Goal: Transaction & Acquisition: Book appointment/travel/reservation

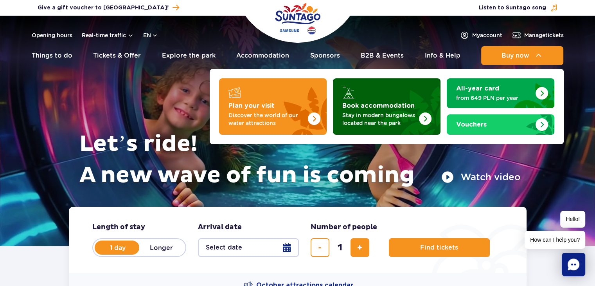
click at [389, 113] on p "Stay in modern bungalows located near the park" at bounding box center [380, 119] width 76 height 16
click at [426, 116] on img "Book accommodation" at bounding box center [425, 118] width 13 height 13
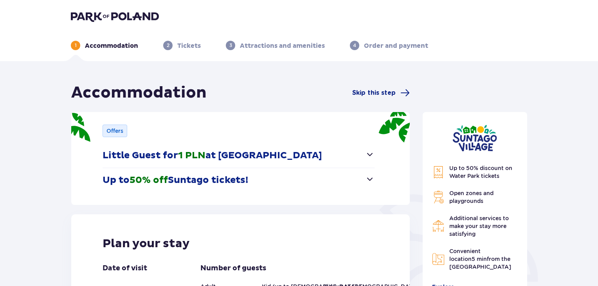
click at [274, 177] on button "Up to 50% off Suntago tickets!" at bounding box center [238, 180] width 272 height 24
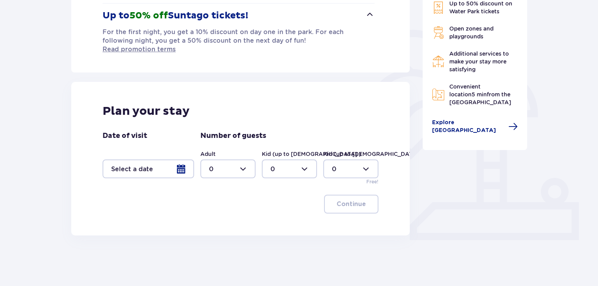
scroll to position [165, 0]
click at [244, 161] on div at bounding box center [227, 168] width 55 height 19
click at [214, 205] on div "11" at bounding box center [228, 207] width 38 height 9
type input "11"
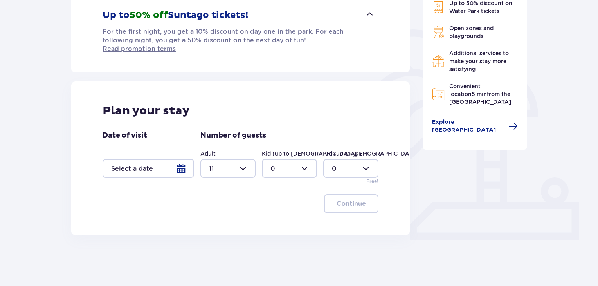
click at [306, 159] on div at bounding box center [289, 168] width 55 height 19
click at [276, 220] on div "7" at bounding box center [289, 220] width 38 height 9
click at [352, 161] on div at bounding box center [350, 168] width 55 height 19
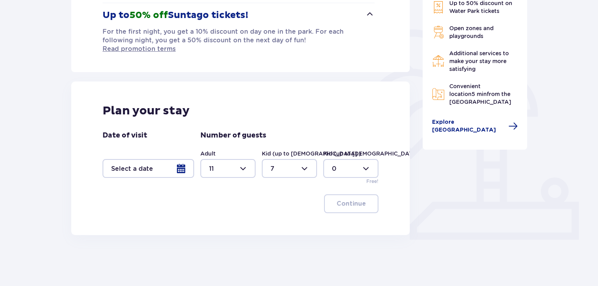
click at [352, 161] on div at bounding box center [350, 168] width 55 height 19
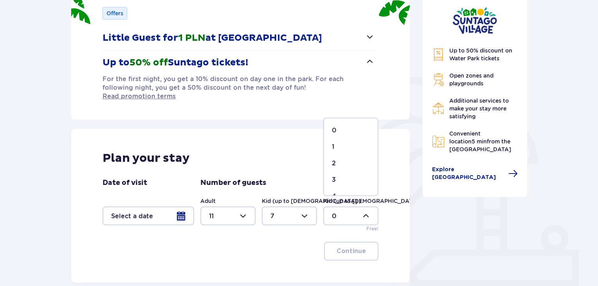
scroll to position [8, 0]
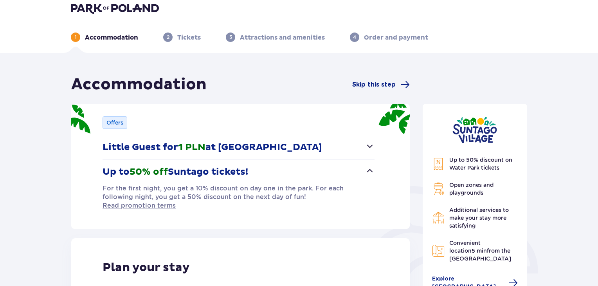
click at [276, 218] on div "Offers Little Guest for 1 PLN at Suntago Village Nearly free accommodation at S…" at bounding box center [240, 166] width 338 height 125
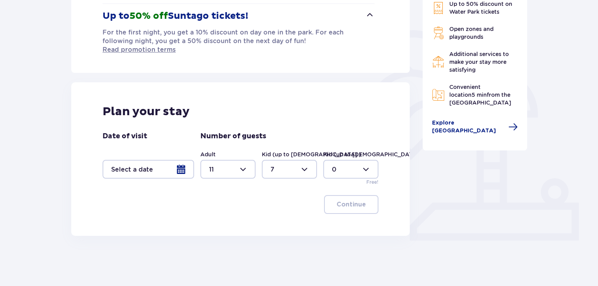
scroll to position [165, 0]
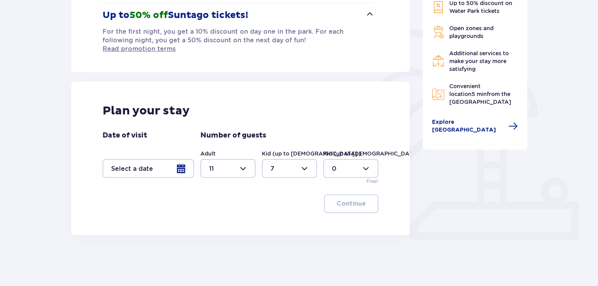
click at [305, 159] on div at bounding box center [289, 168] width 55 height 19
click at [279, 196] on div "1" at bounding box center [289, 200] width 38 height 9
click at [294, 163] on div at bounding box center [289, 168] width 55 height 19
click at [275, 212] on div "2" at bounding box center [289, 216] width 38 height 9
type input "2"
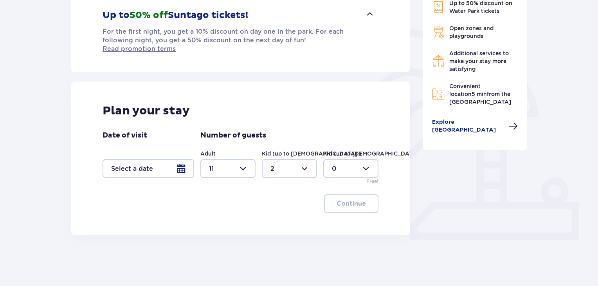
click at [183, 159] on div at bounding box center [148, 168] width 92 height 19
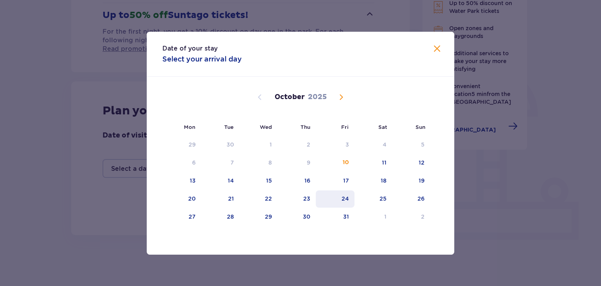
click at [349, 198] on div "24" at bounding box center [344, 198] width 7 height 8
click at [419, 196] on div "26" at bounding box center [420, 198] width 7 height 8
type input "24.10.25 - 26.10.25"
type input "0"
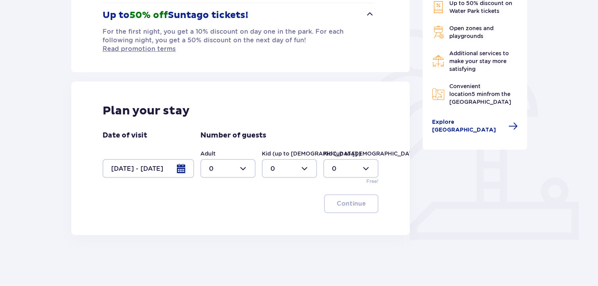
click at [246, 159] on div at bounding box center [227, 168] width 55 height 19
click at [214, 203] on div "11" at bounding box center [228, 207] width 38 height 9
type input "11"
click at [306, 159] on div at bounding box center [289, 168] width 55 height 19
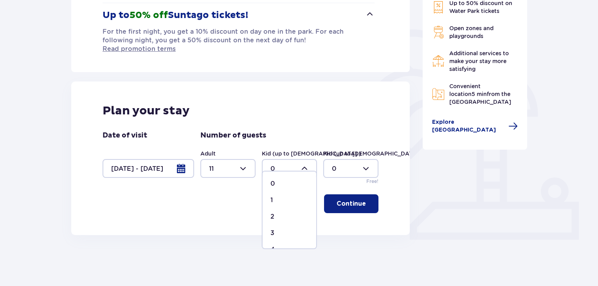
click at [275, 213] on div "2" at bounding box center [289, 216] width 38 height 9
type input "2"
click at [349, 199] on p "Continue" at bounding box center [350, 203] width 29 height 9
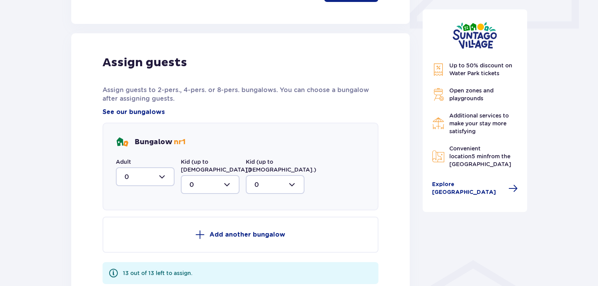
scroll to position [375, 0]
click at [167, 167] on div at bounding box center [145, 176] width 59 height 19
click at [124, 223] on p "4" at bounding box center [126, 227] width 4 height 9
type input "4"
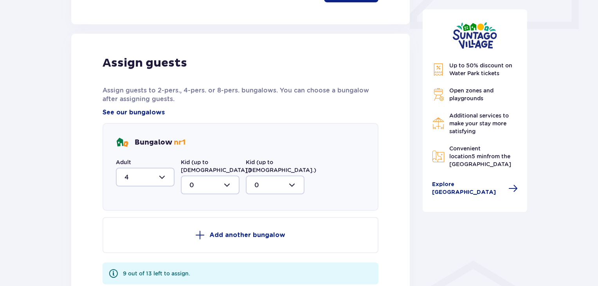
click at [223, 230] on p "Add another bungalow" at bounding box center [247, 234] width 76 height 9
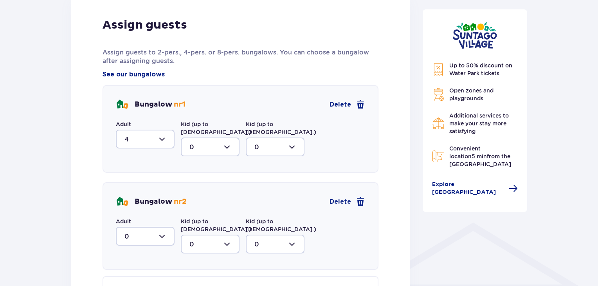
scroll to position [414, 0]
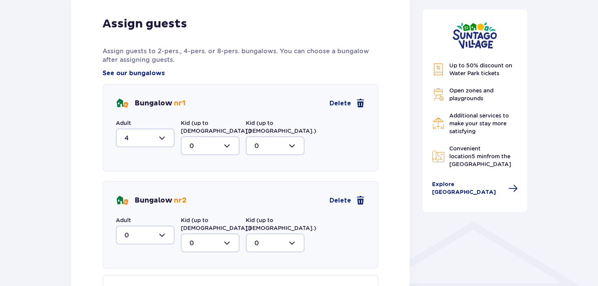
click at [163, 225] on div at bounding box center [145, 234] width 59 height 19
click at [128, 187] on div "2" at bounding box center [144, 191] width 41 height 9
type input "2"
drag, startPoint x: 223, startPoint y: 219, endPoint x: 219, endPoint y: 223, distance: 5.5
click at [223, 233] on div at bounding box center [210, 242] width 59 height 19
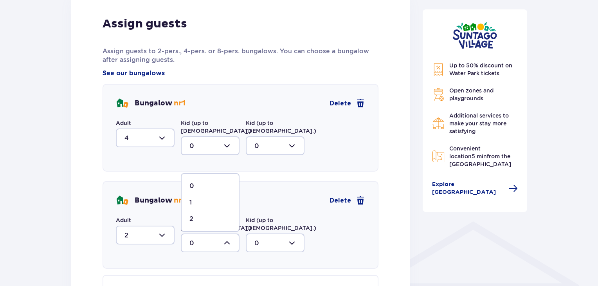
click at [194, 198] on div "1" at bounding box center [209, 202] width 41 height 9
type input "1"
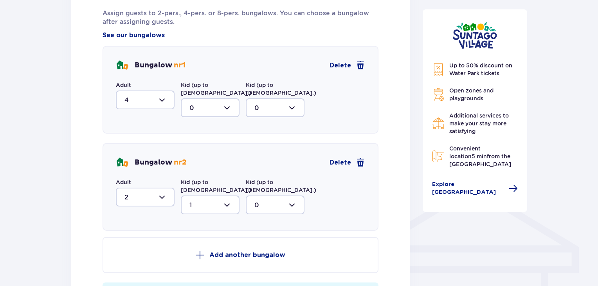
scroll to position [453, 0]
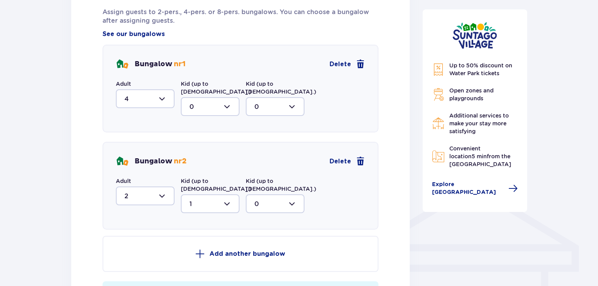
click at [217, 249] on p "Add another bungalow" at bounding box center [247, 253] width 76 height 9
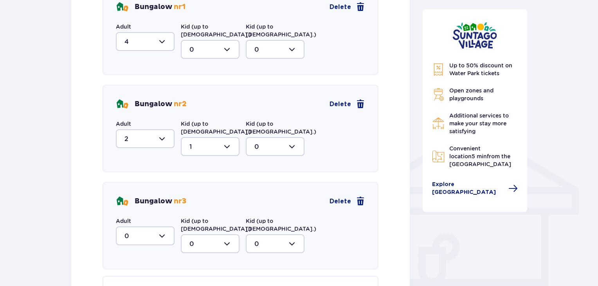
scroll to position [532, 0]
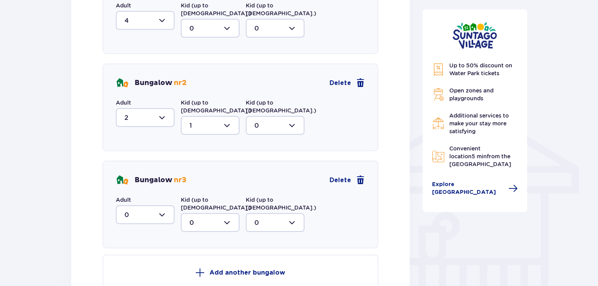
click at [168, 205] on div at bounding box center [145, 214] width 59 height 19
click at [129, 267] on div "2" at bounding box center [144, 271] width 41 height 9
type input "2"
click at [229, 213] on div at bounding box center [210, 222] width 59 height 19
click at [193, 258] on div "1" at bounding box center [209, 262] width 41 height 9
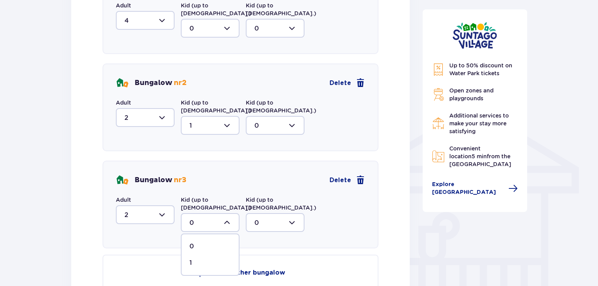
type input "1"
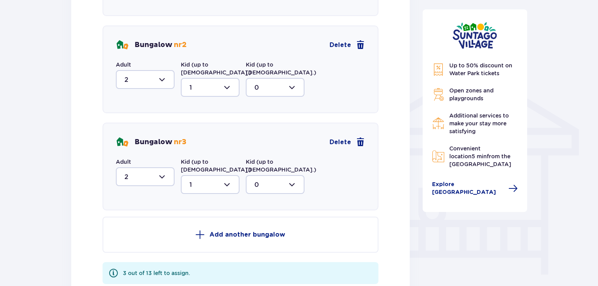
scroll to position [571, 0]
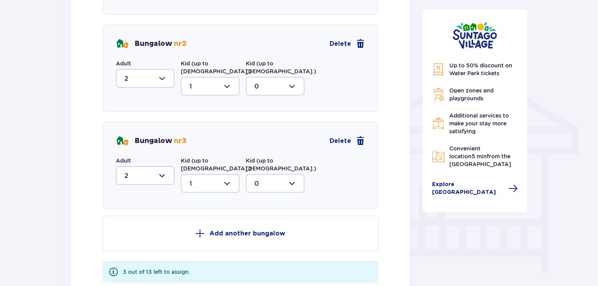
click at [214, 229] on p "Add another bungalow" at bounding box center [247, 233] width 76 height 9
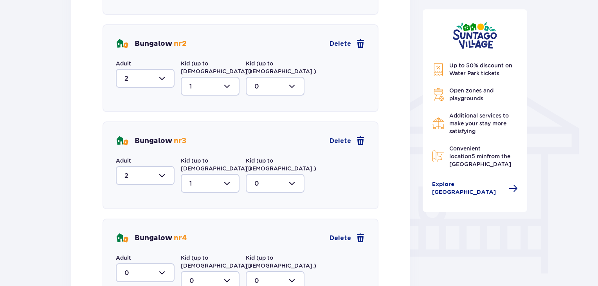
click at [167, 263] on div at bounding box center [145, 272] width 59 height 19
click at [129, 244] on div "3" at bounding box center [144, 248] width 41 height 9
type input "3"
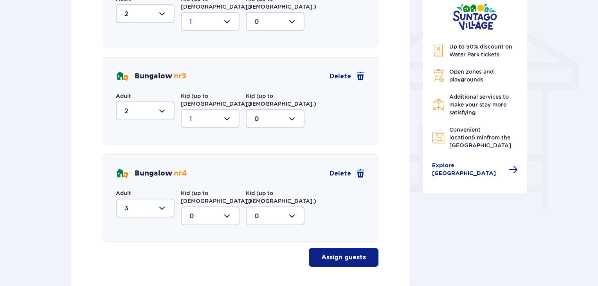
scroll to position [643, 0]
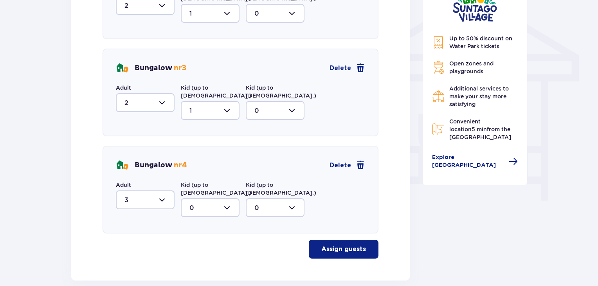
click at [328, 244] on p "Assign guests" at bounding box center [343, 248] width 45 height 9
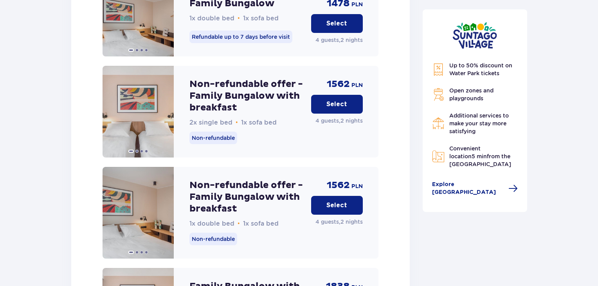
scroll to position [1312, 0]
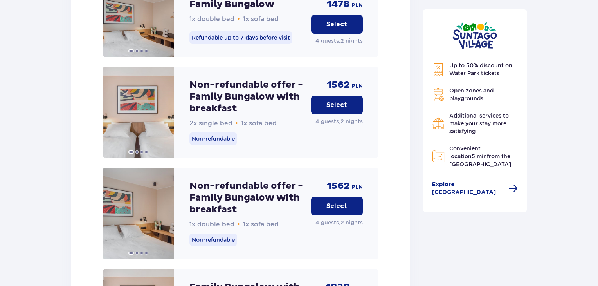
click at [332, 201] on p "Select" at bounding box center [336, 205] width 21 height 9
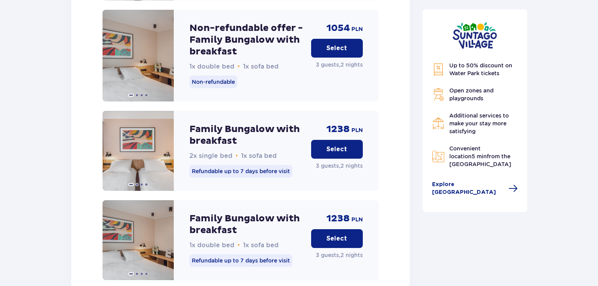
scroll to position [2334, 0]
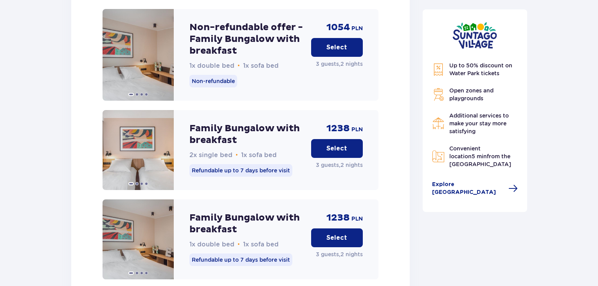
click at [347, 228] on button "Select" at bounding box center [337, 237] width 52 height 19
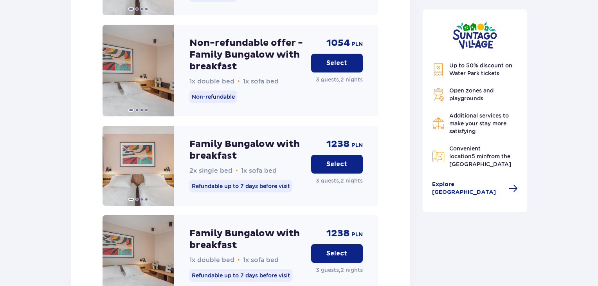
scroll to position [3200, 0]
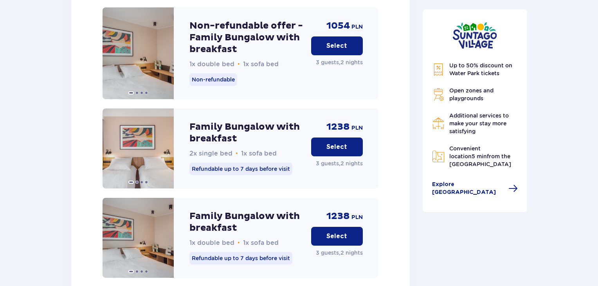
click at [329, 232] on p "Select" at bounding box center [336, 236] width 21 height 9
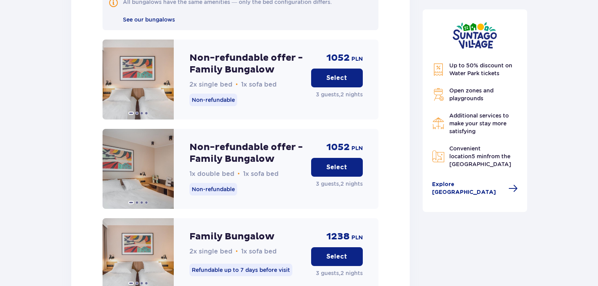
scroll to position [3596, 0]
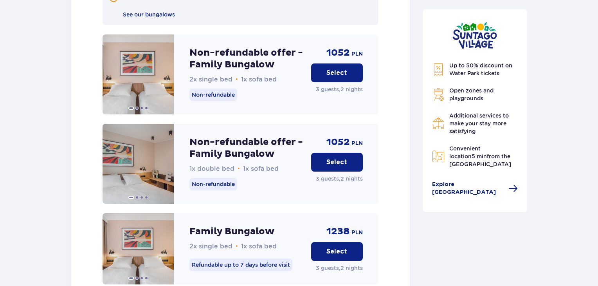
click at [342, 158] on p "Select" at bounding box center [336, 162] width 21 height 9
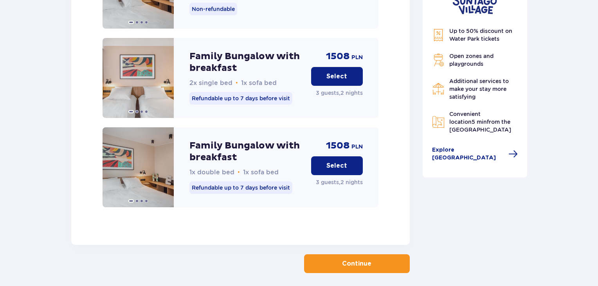
click at [366, 254] on button "Continue" at bounding box center [357, 263] width 106 height 19
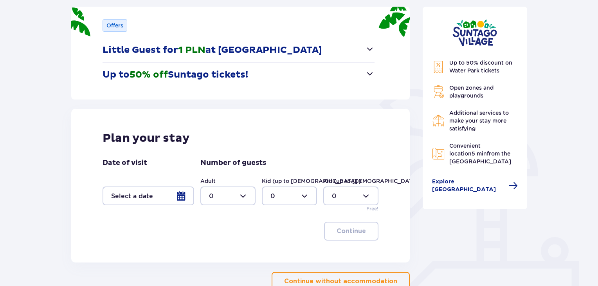
scroll to position [139, 0]
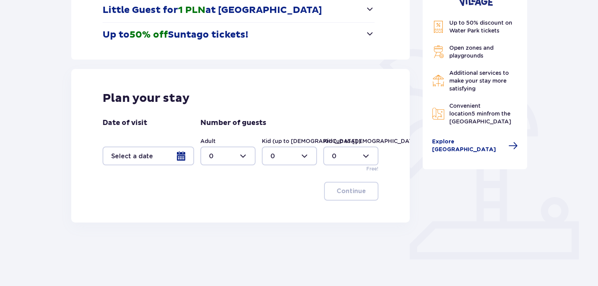
scroll to position [156, 0]
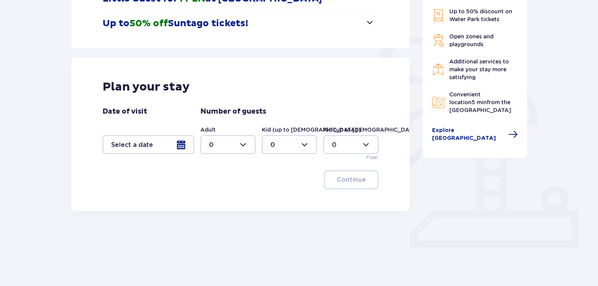
click at [183, 146] on div at bounding box center [148, 144] width 92 height 19
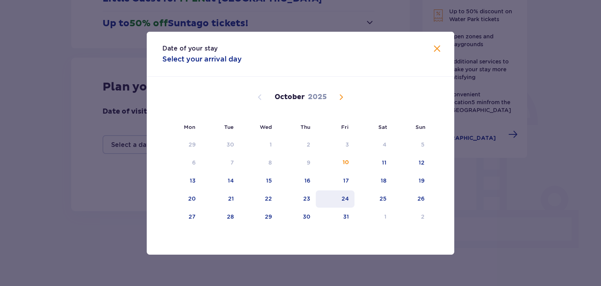
click at [346, 195] on div "24" at bounding box center [344, 198] width 7 height 8
click at [420, 202] on div "26" at bounding box center [411, 198] width 38 height 17
type input "24.10.25 - 26.10.25"
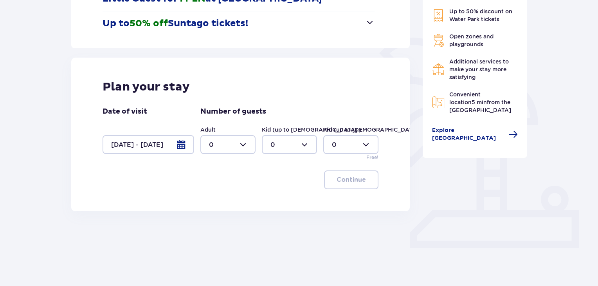
click at [245, 144] on div at bounding box center [227, 144] width 55 height 19
click at [216, 207] on div "12" at bounding box center [228, 209] width 38 height 9
type input "12"
click at [308, 144] on div at bounding box center [289, 144] width 55 height 19
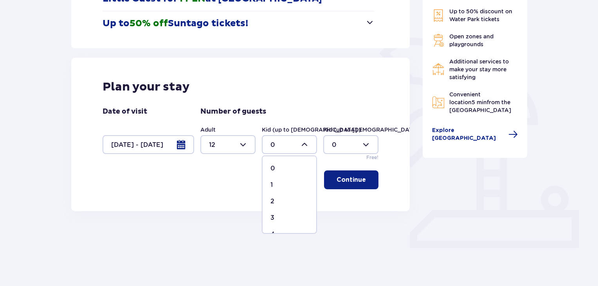
click at [271, 180] on span "1" at bounding box center [289, 184] width 54 height 16
type input "1"
click at [352, 181] on p "Continue" at bounding box center [350, 179] width 29 height 9
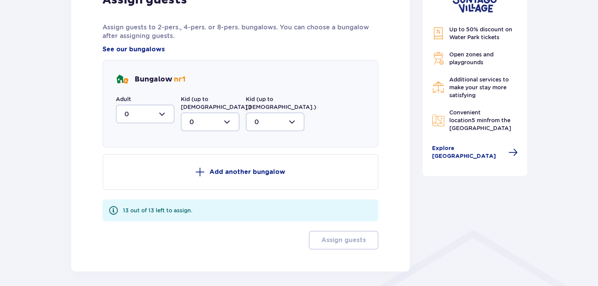
scroll to position [367, 0]
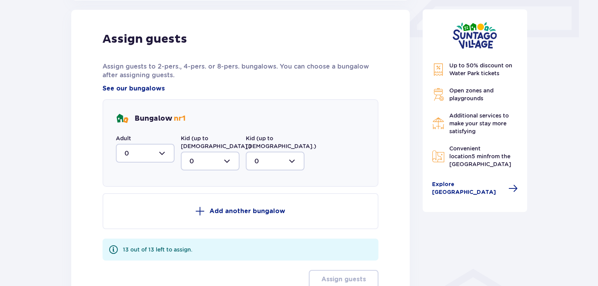
click at [163, 153] on div at bounding box center [145, 153] width 59 height 19
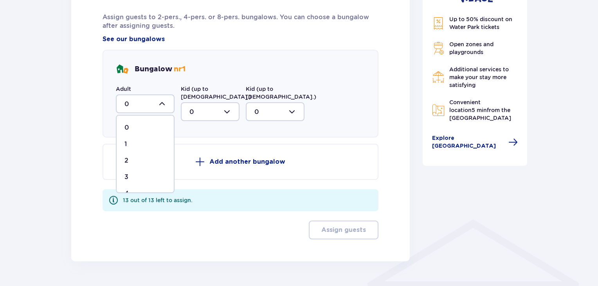
scroll to position [430, 0]
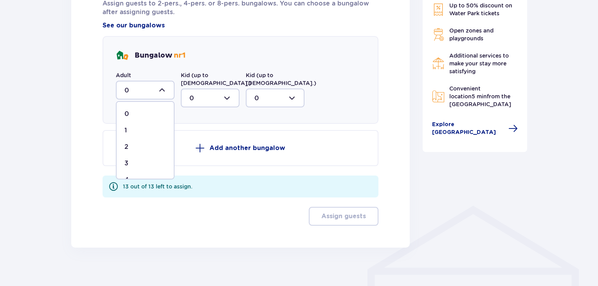
click at [126, 162] on p "3" at bounding box center [126, 163] width 4 height 9
type input "3"
click at [226, 144] on p "Add another bungalow" at bounding box center [247, 148] width 76 height 9
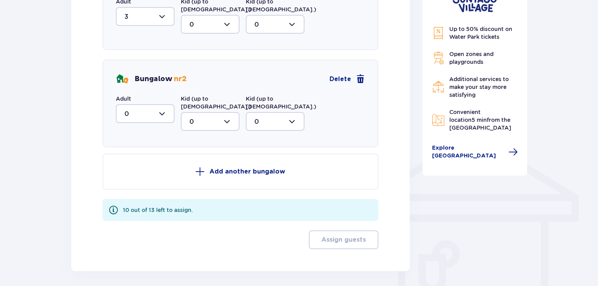
scroll to position [508, 0]
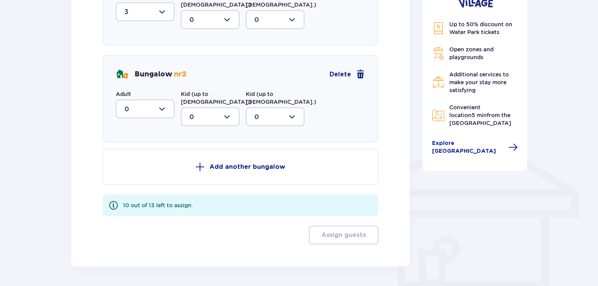
click at [164, 99] on div at bounding box center [145, 108] width 59 height 19
click at [125, 161] on p "2" at bounding box center [126, 165] width 4 height 9
type input "2"
click at [231, 107] on div at bounding box center [210, 116] width 59 height 19
click at [195, 153] on div "1" at bounding box center [209, 157] width 41 height 9
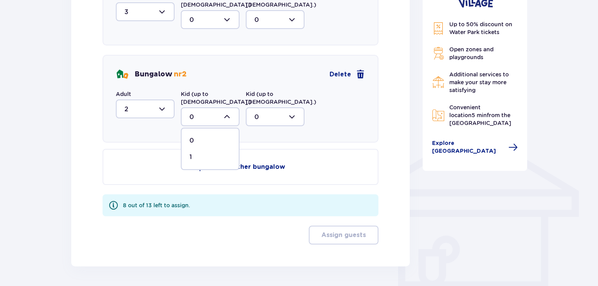
type input "1"
click at [215, 162] on p "Add another bungalow" at bounding box center [247, 166] width 76 height 9
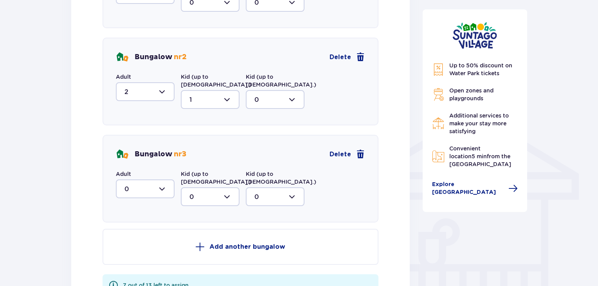
scroll to position [586, 0]
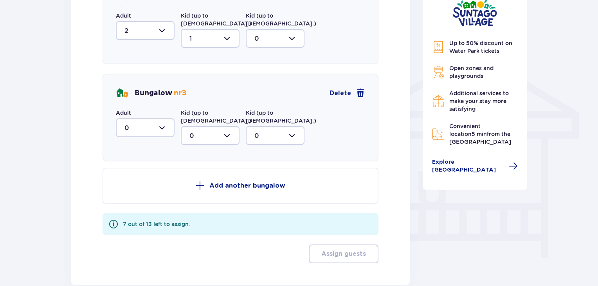
click at [162, 118] on div at bounding box center [145, 127] width 59 height 19
click at [128, 174] on div "4" at bounding box center [144, 178] width 41 height 9
type input "4"
click at [226, 167] on button "Add another bungalow" at bounding box center [240, 185] width 276 height 36
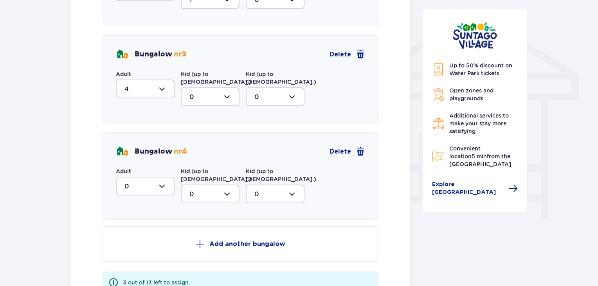
scroll to position [625, 0]
click at [159, 176] on div at bounding box center [145, 185] width 59 height 19
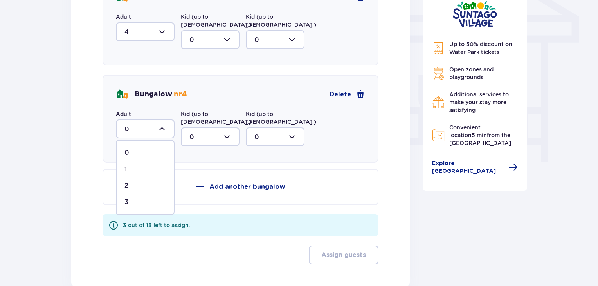
scroll to position [696, 0]
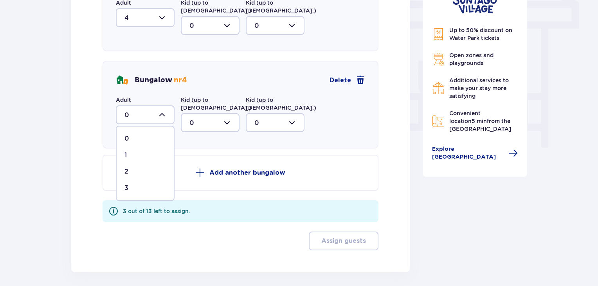
click at [201, 168] on span at bounding box center [199, 172] width 9 height 9
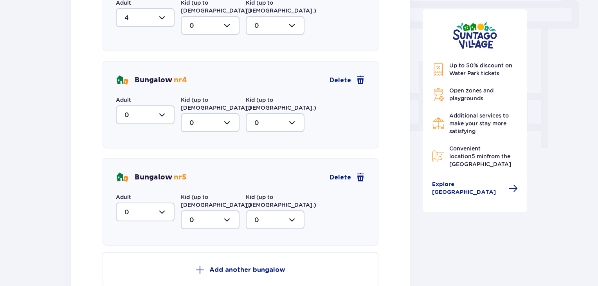
click at [77, 141] on div "Assign guests Assign guests to 2-pers., 4-pers. or 8-pers. bungalows. You can c…" at bounding box center [240, 24] width 338 height 688
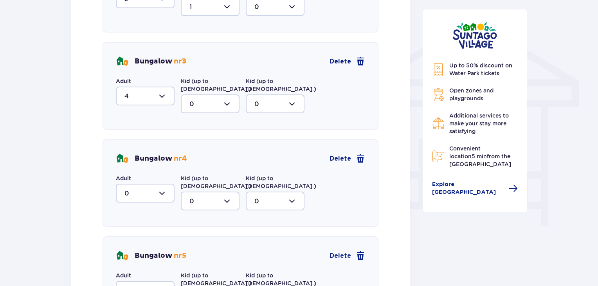
scroll to position [657, 0]
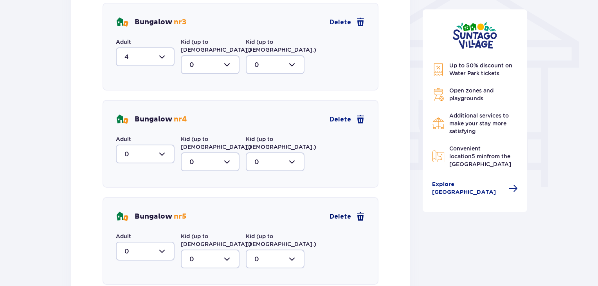
click at [341, 212] on span "Delete" at bounding box center [340, 216] width 22 height 9
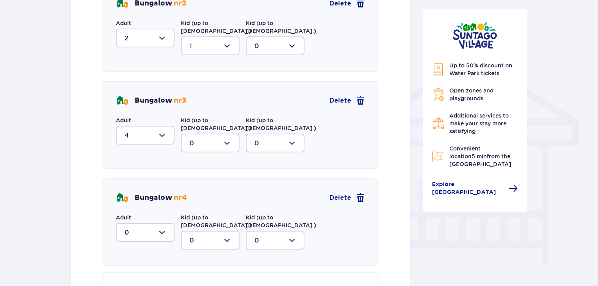
click at [162, 223] on div at bounding box center [145, 232] width 59 height 19
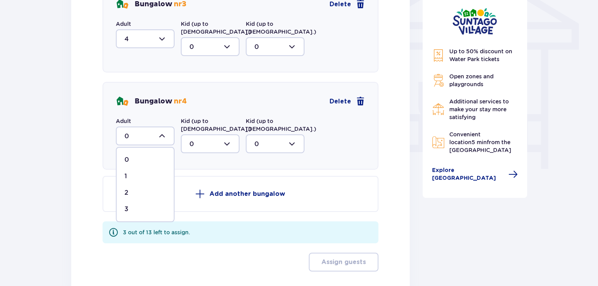
scroll to position [696, 0]
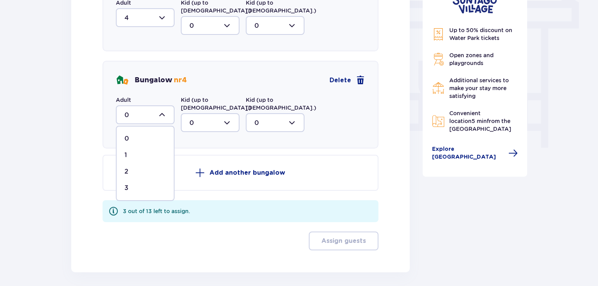
click at [126, 183] on p "3" at bounding box center [126, 187] width 4 height 9
type input "3"
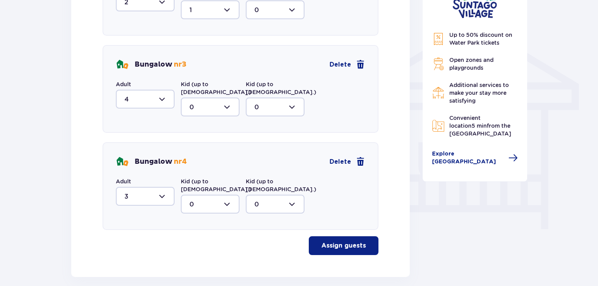
scroll to position [620, 0]
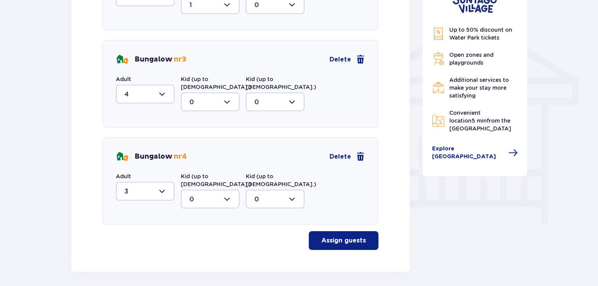
click at [344, 236] on p "Assign guests" at bounding box center [343, 240] width 45 height 9
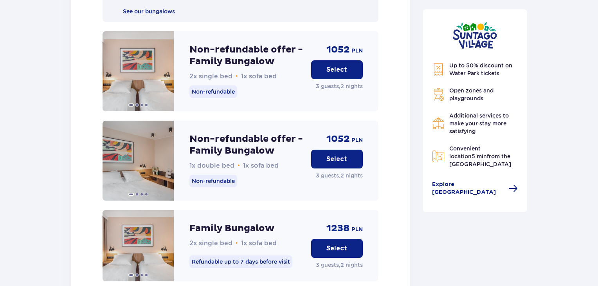
scroll to position [1015, 0]
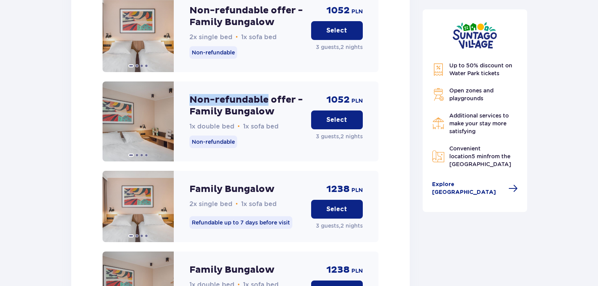
drag, startPoint x: 265, startPoint y: 68, endPoint x: 189, endPoint y: 61, distance: 76.6
click at [189, 81] on div "Non-refundable offer - Family Bungalow 1x double bed • 1x sofa bed Non-refundab…" at bounding box center [240, 121] width 276 height 80
copy p "Non-refundable"
click at [257, 94] on p "Non-refundable offer - Family Bungalow" at bounding box center [246, 105] width 115 height 23
drag, startPoint x: 274, startPoint y: 79, endPoint x: 190, endPoint y: 60, distance: 86.3
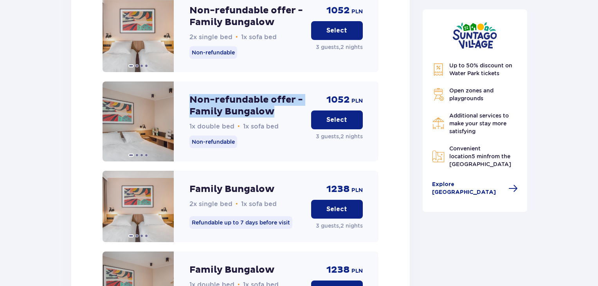
click at [190, 81] on div "Non-refundable offer - Family Bungalow 1x double bed • 1x sofa bed Non-refundab…" at bounding box center [246, 121] width 115 height 80
copy p "Non-refundable offer - Family Bungalow"
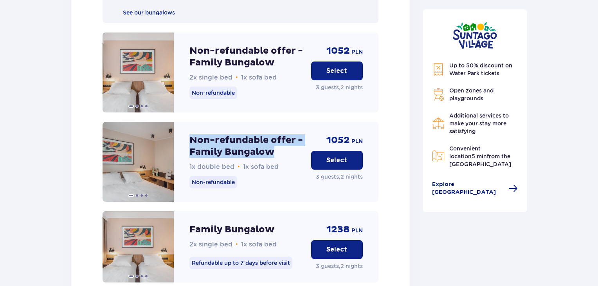
scroll to position [976, 0]
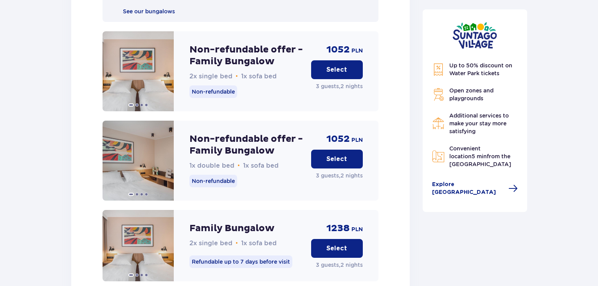
click at [266, 158] on div "Non-refundable offer - Family Bungalow 1x double bed • 1x sofa bed Non-refundab…" at bounding box center [246, 160] width 115 height 80
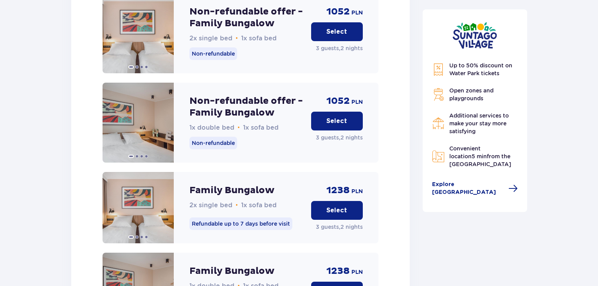
scroll to position [1015, 0]
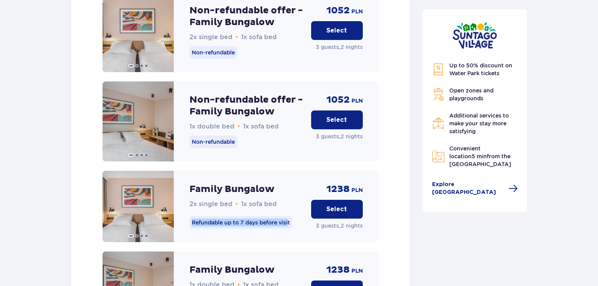
drag, startPoint x: 290, startPoint y: 190, endPoint x: 188, endPoint y: 182, distance: 102.0
click at [188, 182] on div "Family Bungalow 2x single bed • 1x sofa bed Refundable up to 7 days before visi…" at bounding box center [240, 206] width 276 height 71
drag, startPoint x: 291, startPoint y: 189, endPoint x: 185, endPoint y: 187, distance: 106.4
click at [185, 187] on div "Family Bungalow 2x single bed • 1x sofa bed Refundable up to 7 days before visi…" at bounding box center [240, 206] width 276 height 71
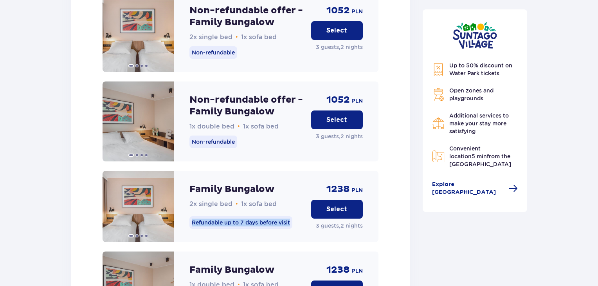
copy p "Refundable up to 7 days before visit"
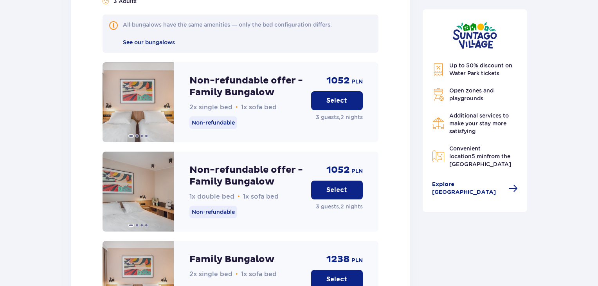
scroll to position [3558, 0]
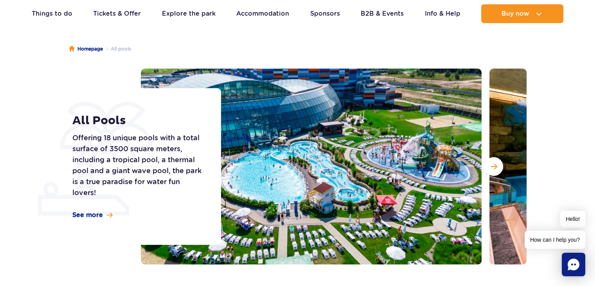
scroll to position [78, 0]
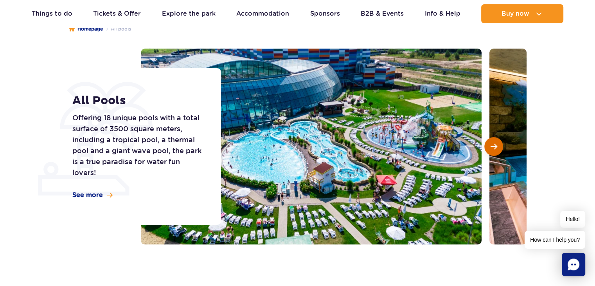
click at [495, 146] on span "Next slide" at bounding box center [494, 146] width 7 height 7
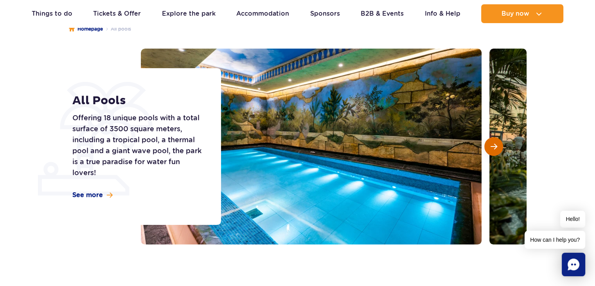
click at [491, 146] on span "Next slide" at bounding box center [494, 146] width 7 height 7
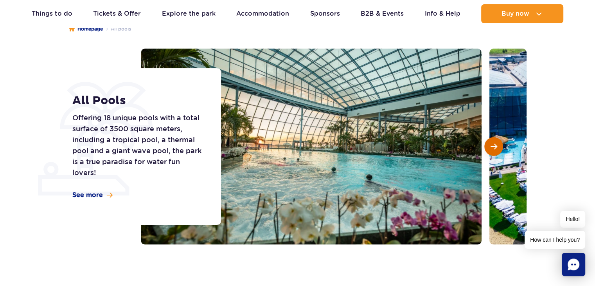
click at [491, 146] on span "Next slide" at bounding box center [494, 146] width 7 height 7
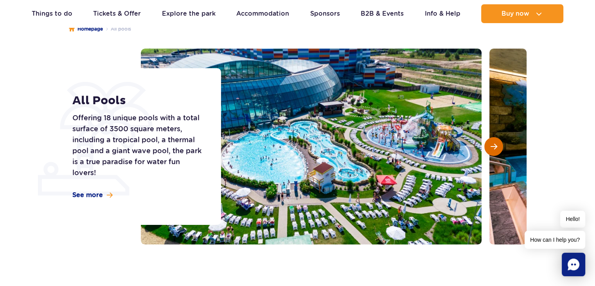
click at [491, 146] on span "Next slide" at bounding box center [494, 146] width 7 height 7
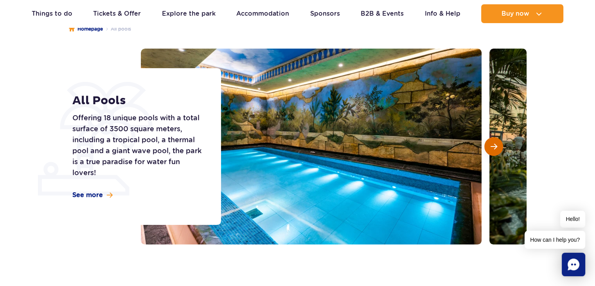
click at [499, 149] on button "Next slide" at bounding box center [493, 146] width 19 height 19
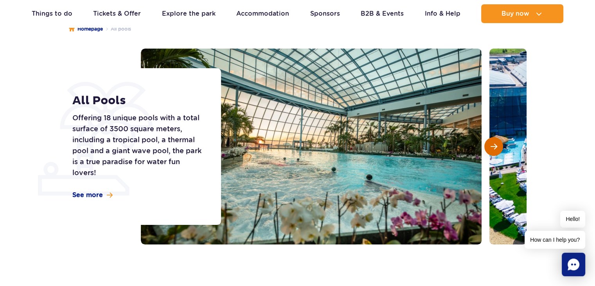
click at [499, 149] on button "Next slide" at bounding box center [493, 146] width 19 height 19
